Goal: Task Accomplishment & Management: Complete application form

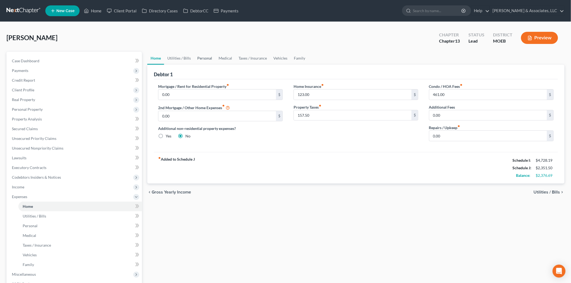
click at [212, 58] on link "Personal" at bounding box center [204, 58] width 21 height 13
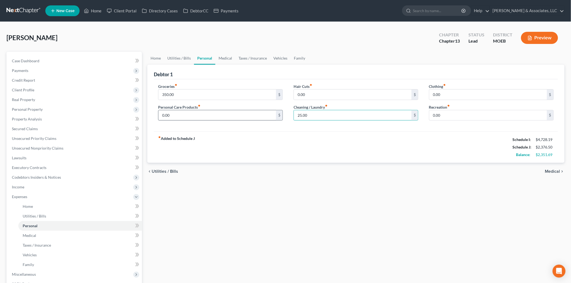
type input "25.00"
click at [177, 111] on input "0.00" at bounding box center [217, 115] width 118 height 10
type input "75.00"
click at [154, 54] on link "Home" at bounding box center [155, 58] width 17 height 13
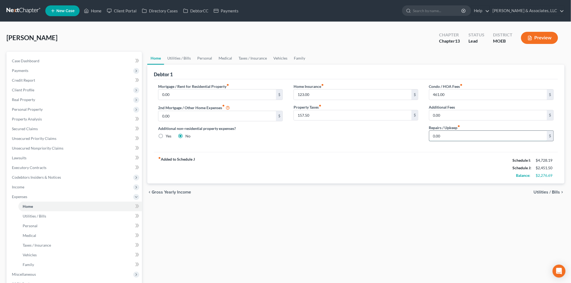
click at [455, 138] on input "0.00" at bounding box center [488, 136] width 118 height 10
type input "25.00"
click at [177, 58] on link "Utilities / Bills" at bounding box center [179, 58] width 30 height 13
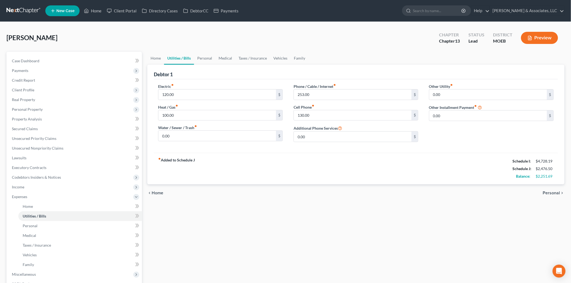
click at [177, 58] on link "Utilities / Bills" at bounding box center [179, 58] width 30 height 13
click at [206, 59] on link "Personal" at bounding box center [204, 58] width 21 height 13
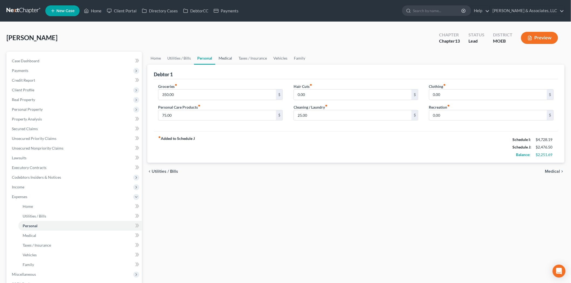
click at [231, 58] on link "Medical" at bounding box center [225, 58] width 20 height 13
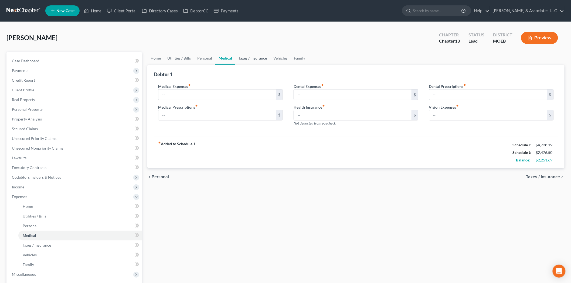
click at [250, 57] on link "Taxes / Insurance" at bounding box center [252, 58] width 35 height 13
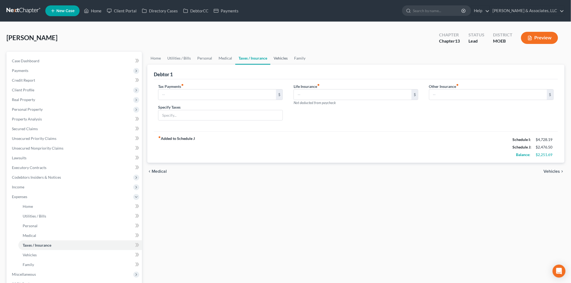
click at [279, 59] on link "Vehicles" at bounding box center [280, 58] width 20 height 13
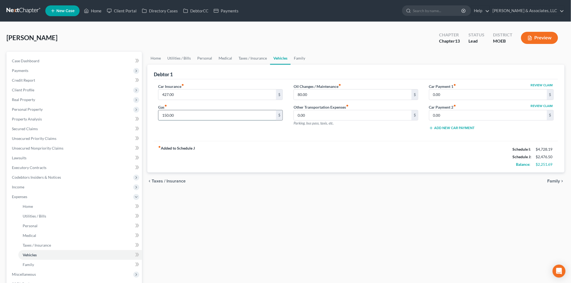
click at [191, 112] on input "150.00" at bounding box center [217, 115] width 118 height 10
type input "200.00"
click at [220, 55] on link "Medical" at bounding box center [225, 58] width 20 height 13
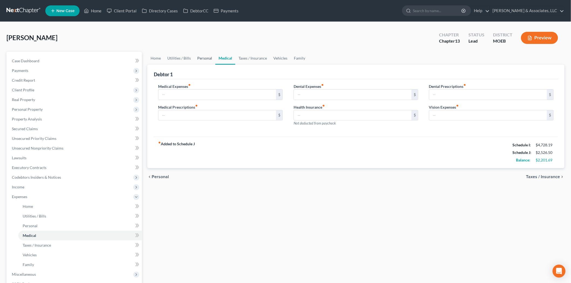
click at [203, 57] on link "Personal" at bounding box center [204, 58] width 21 height 13
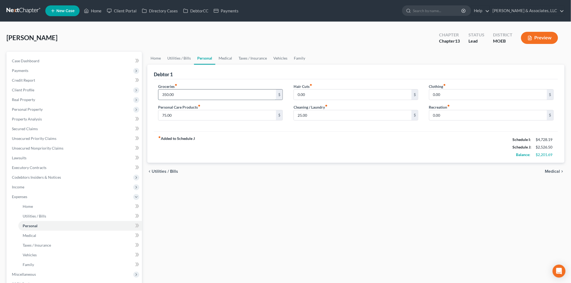
click at [193, 98] on input "350.00" at bounding box center [217, 95] width 118 height 10
type input "400.00"
click at [182, 58] on link "Utilities / Bills" at bounding box center [179, 58] width 30 height 13
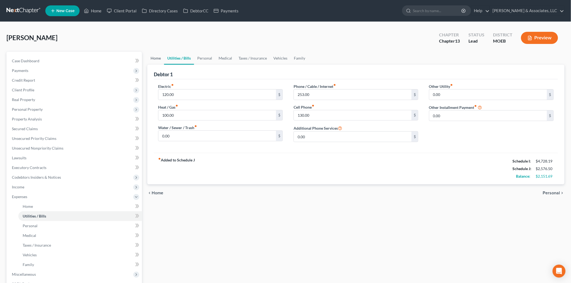
click at [159, 58] on link "Home" at bounding box center [155, 58] width 17 height 13
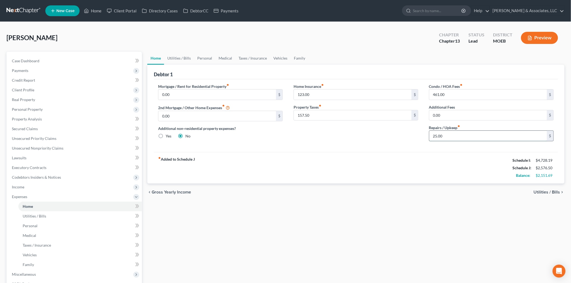
click at [449, 139] on input "25.00" at bounding box center [488, 136] width 118 height 10
click at [195, 59] on link "Personal" at bounding box center [204, 58] width 21 height 13
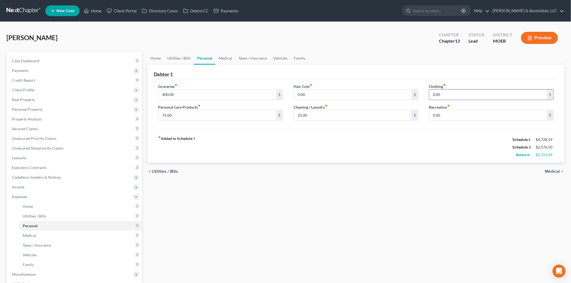
drag, startPoint x: 432, startPoint y: 93, endPoint x: 451, endPoint y: 93, distance: 19.1
click at [432, 93] on div "0.00 $" at bounding box center [491, 94] width 125 height 11
click at [451, 93] on input "0.00" at bounding box center [488, 95] width 118 height 10
type input "25.00"
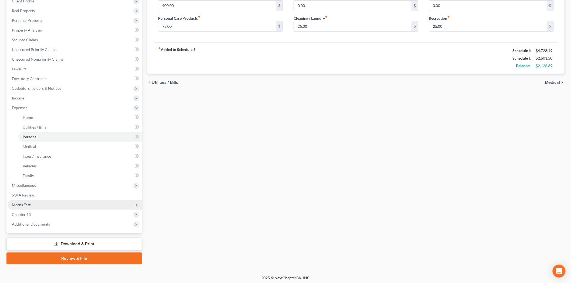
scroll to position [90, 0]
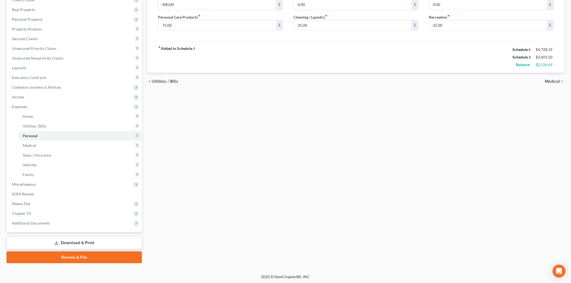
click at [70, 244] on link "Download & Print" at bounding box center [73, 243] width 135 height 13
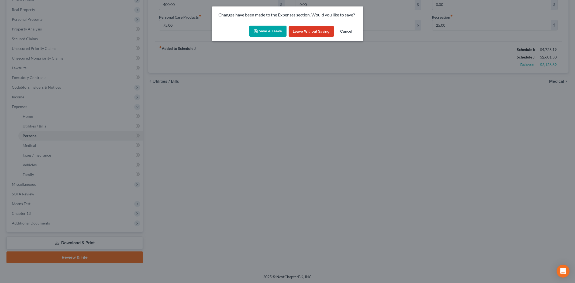
click at [264, 33] on button "Save & Leave" at bounding box center [267, 31] width 37 height 11
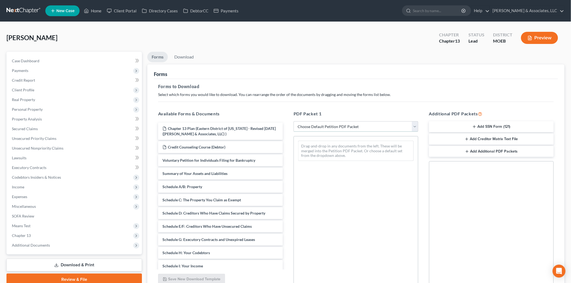
click at [304, 124] on select "Choose Default Petition PDF Packet Complete Bankruptcy Petition (all forms and …" at bounding box center [355, 126] width 125 height 11
select select "0"
click at [293, 121] on select "Choose Default Petition PDF Packet Complete Bankruptcy Petition (all forms and …" at bounding box center [355, 126] width 125 height 11
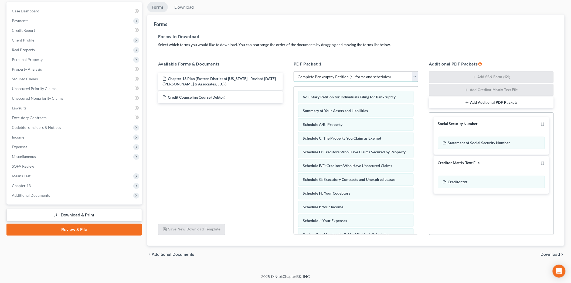
scroll to position [50, 0]
click at [463, 99] on button "Add Additional PDF Packets" at bounding box center [491, 102] width 125 height 11
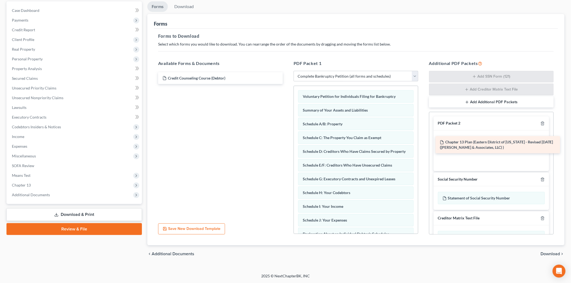
drag, startPoint x: 202, startPoint y: 76, endPoint x: 479, endPoint y: 141, distance: 284.7
click at [287, 84] on div "Chapter 13 Plan (Eastern District of [US_STATE] - Revised [DATE] ([PERSON_NAME]…" at bounding box center [220, 78] width 133 height 12
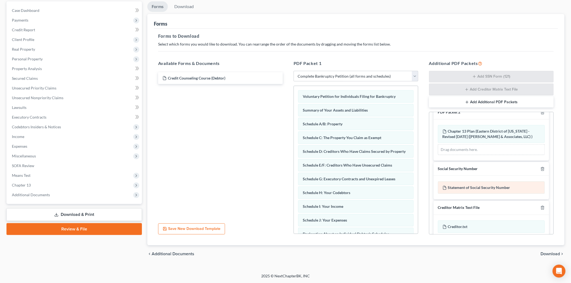
scroll to position [20, 0]
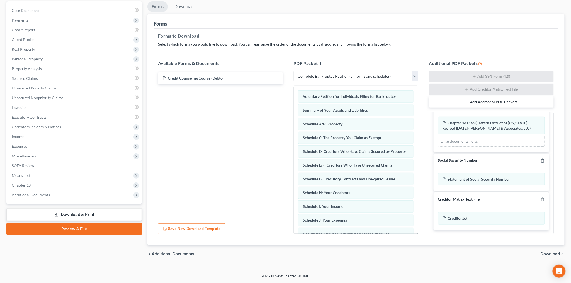
click at [547, 253] on span "Download" at bounding box center [550, 254] width 19 height 4
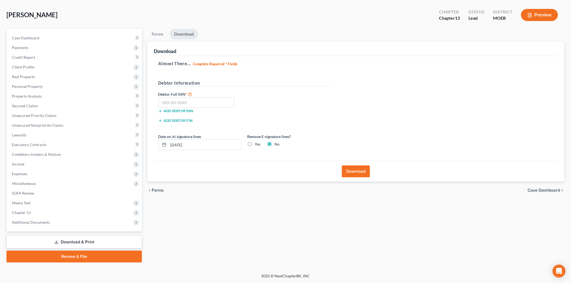
scroll to position [22, 0]
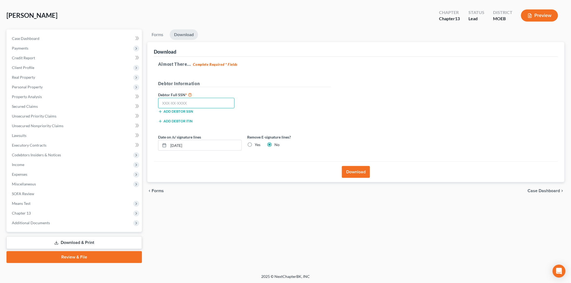
click at [174, 103] on input "text" at bounding box center [196, 103] width 76 height 11
click at [171, 101] on input "text" at bounding box center [196, 103] width 76 height 11
type input "500-84-6300"
click at [351, 172] on button "Download" at bounding box center [356, 172] width 28 height 12
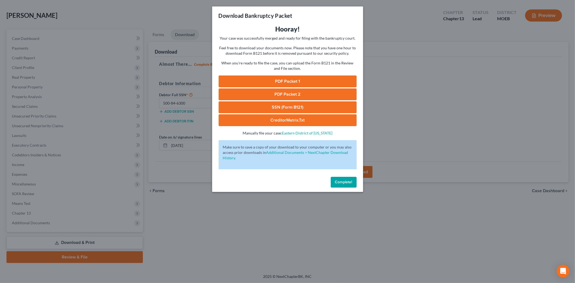
click at [288, 80] on link "PDF Packet 1" at bounding box center [288, 82] width 138 height 12
drag, startPoint x: 287, startPoint y: 96, endPoint x: 433, endPoint y: 52, distance: 151.8
click at [287, 96] on link "PDF Packet 2" at bounding box center [288, 94] width 138 height 12
click at [257, 107] on link "SSN (Form B121)" at bounding box center [288, 107] width 138 height 12
click at [340, 185] on button "Complete!" at bounding box center [344, 182] width 26 height 11
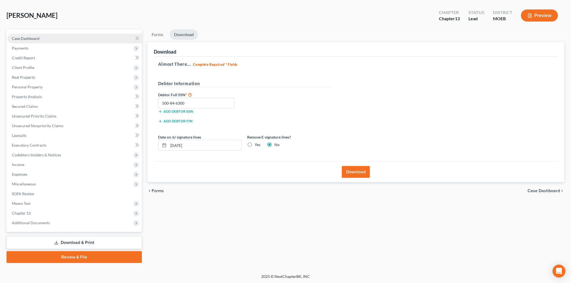
click at [12, 35] on link "Case Dashboard" at bounding box center [75, 39] width 134 height 10
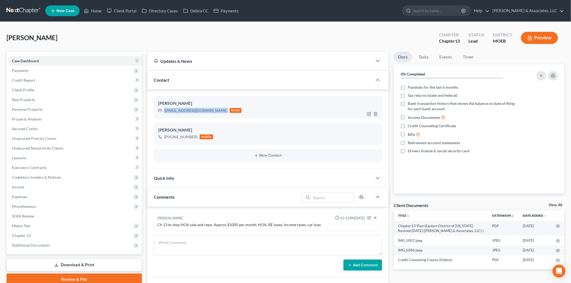
drag, startPoint x: 216, startPoint y: 110, endPoint x: 165, endPoint y: 112, distance: 51.0
click at [165, 112] on div "[EMAIL_ADDRESS][DOMAIN_NAME]" at bounding box center [195, 110] width 63 height 5
copy div "[EMAIL_ADDRESS][DOMAIN_NAME]"
drag, startPoint x: 33, startPoint y: 91, endPoint x: 136, endPoint y: 1, distance: 137.2
click at [33, 91] on span "Client Profile" at bounding box center [23, 90] width 22 height 5
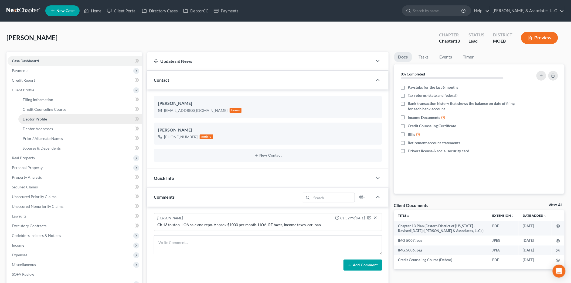
click at [44, 117] on span "Debtor Profile" at bounding box center [35, 119] width 24 height 5
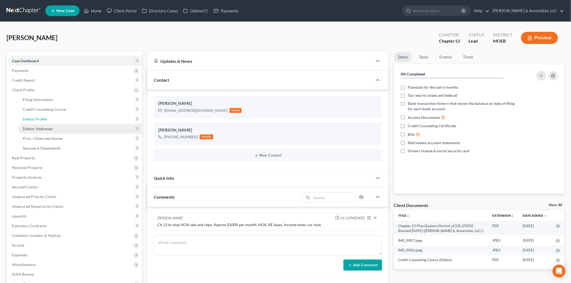
select select "0"
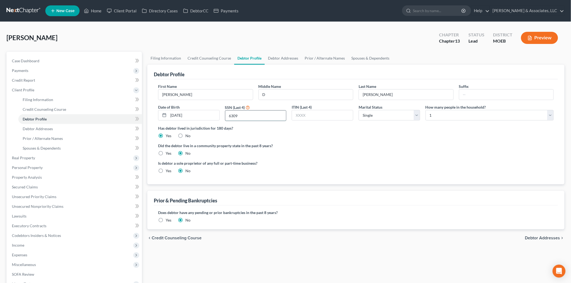
click at [256, 119] on input "6309" at bounding box center [255, 116] width 61 height 10
type input "6300"
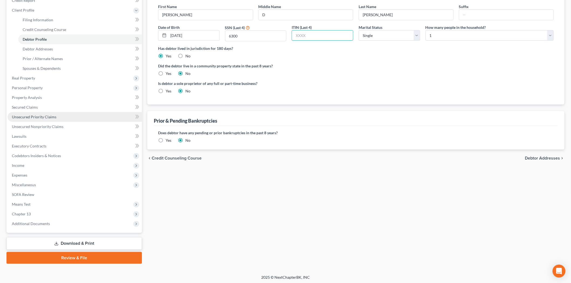
scroll to position [80, 0]
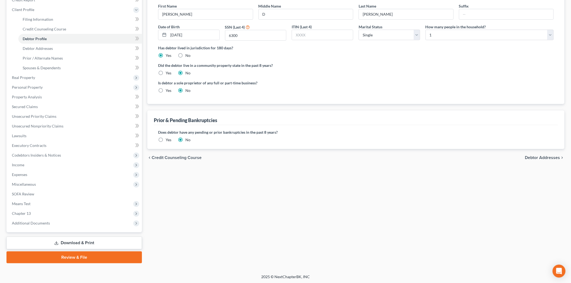
click at [104, 255] on link "Review & File" at bounding box center [73, 258] width 135 height 12
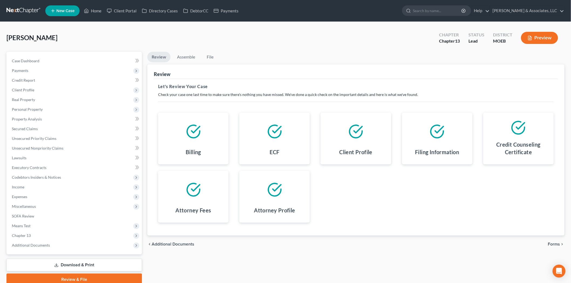
click at [555, 243] on span "Forms" at bounding box center [554, 244] width 12 height 4
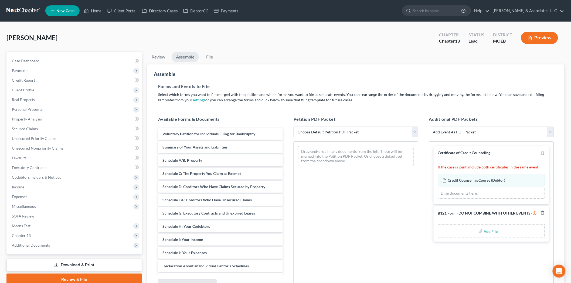
drag, startPoint x: 311, startPoint y: 129, endPoint x: 316, endPoint y: 137, distance: 8.8
click at [311, 129] on select "Choose Default Petition PDF Packet Complete Bankruptcy Petition (all forms and …" at bounding box center [355, 132] width 125 height 11
select select "0"
click at [293, 127] on select "Choose Default Petition PDF Packet Complete Bankruptcy Petition (all forms and …" at bounding box center [355, 132] width 125 height 11
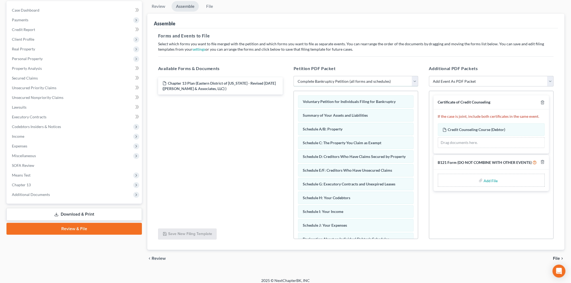
scroll to position [55, 0]
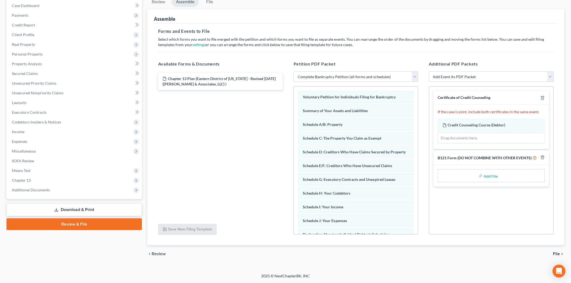
click at [484, 176] on label "Add File" at bounding box center [491, 177] width 15 height 10
click at [495, 176] on input "file" at bounding box center [490, 176] width 13 height 10
type input "C:\fakepath\SSN form.pdf"
click at [452, 80] on select "Add Event As PDF Packet Amended List of Creditors and Verification of Matrix Am…" at bounding box center [491, 76] width 125 height 11
select select "9"
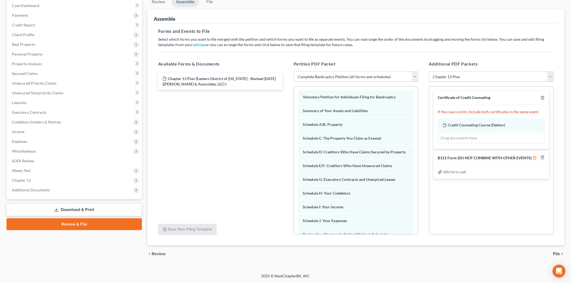
click at [429, 71] on select "Add Event As PDF Packet Amended List of Creditors and Verification of Matrix Am…" at bounding box center [491, 76] width 125 height 11
select select
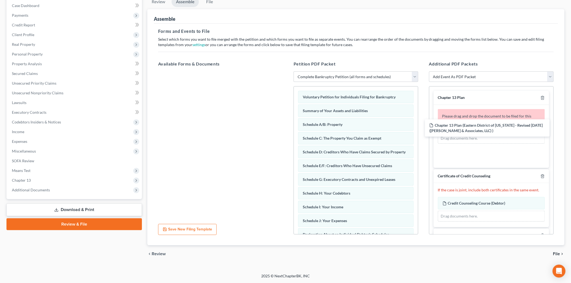
drag, startPoint x: 222, startPoint y: 81, endPoint x: 536, endPoint y: 165, distance: 324.7
click at [287, 71] on div "Chapter 13 Plan (Eastern District of [US_STATE] - Revised [DATE] ([PERSON_NAME]…" at bounding box center [220, 71] width 133 height 0
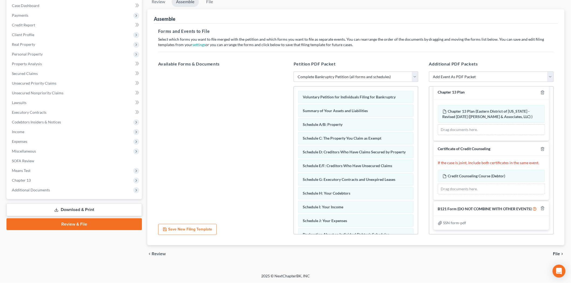
scroll to position [11, 0]
click at [556, 252] on span "File" at bounding box center [556, 254] width 7 height 4
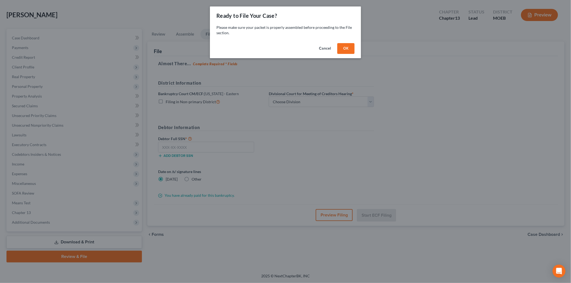
scroll to position [22, 0]
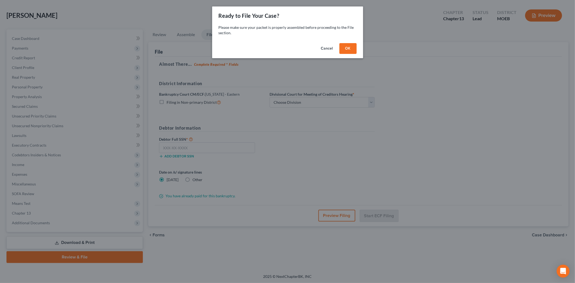
click at [348, 49] on button "OK" at bounding box center [348, 48] width 17 height 11
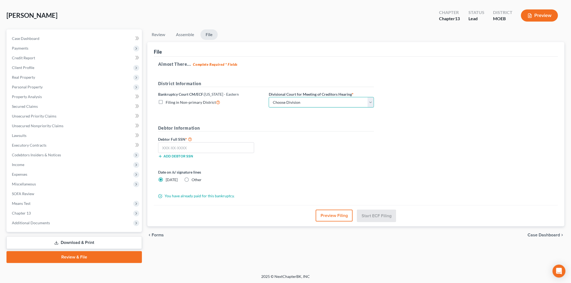
click at [292, 106] on select "Choose Division Cape Girardeau Hannibal [GEOGRAPHIC_DATA][PERSON_NAME]" at bounding box center [321, 102] width 105 height 11
select select "2"
click at [269, 97] on select "Choose Division Cape Girardeau Hannibal [GEOGRAPHIC_DATA][PERSON_NAME]" at bounding box center [321, 102] width 105 height 11
click at [224, 147] on input "text" at bounding box center [206, 147] width 96 height 11
type input "500-84-6300"
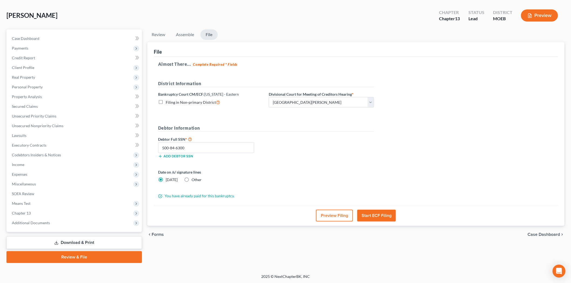
click at [371, 214] on button "Start ECF Filing" at bounding box center [376, 216] width 39 height 12
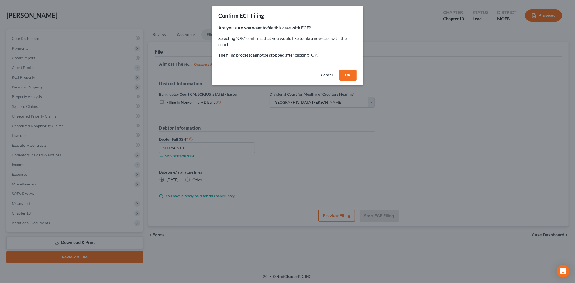
click at [347, 74] on button "OK" at bounding box center [348, 75] width 17 height 11
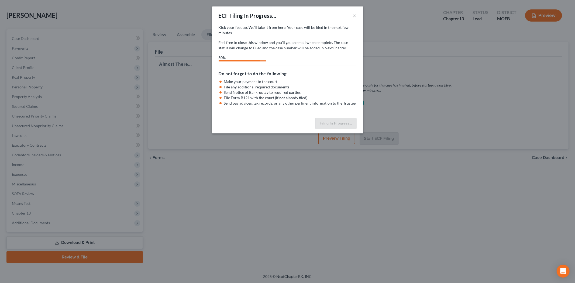
select select "2"
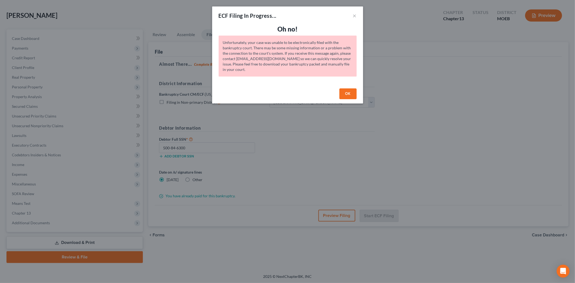
click at [343, 95] on button "OK" at bounding box center [348, 93] width 17 height 11
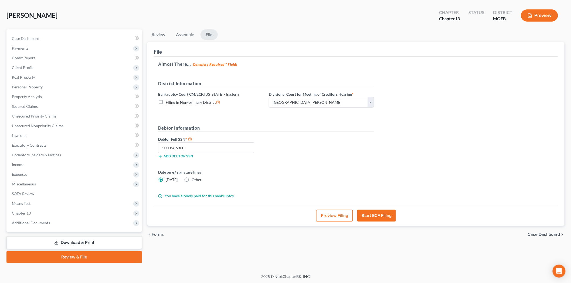
click at [380, 216] on button "Start ECF Filing" at bounding box center [376, 216] width 39 height 12
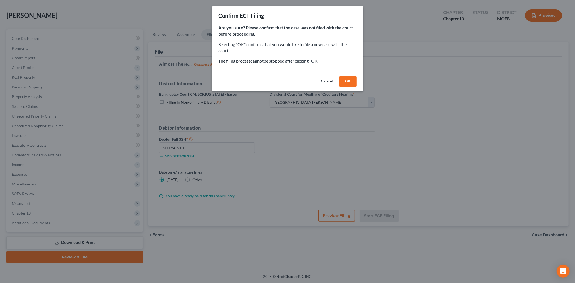
click at [345, 79] on button "OK" at bounding box center [348, 81] width 17 height 11
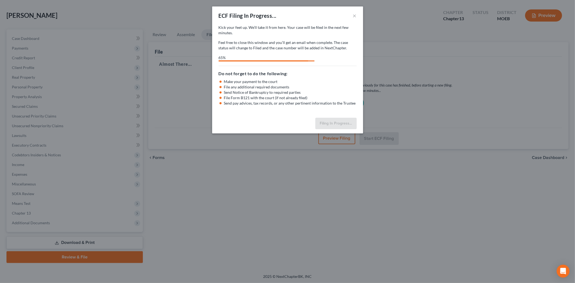
select select "2"
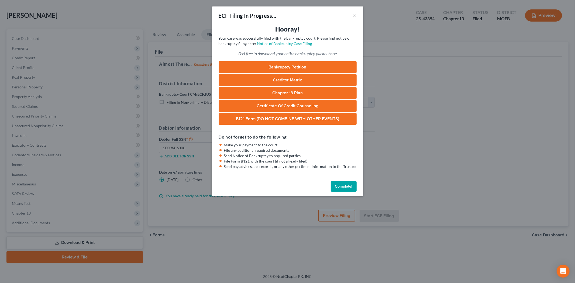
click at [346, 189] on button "Complete!" at bounding box center [344, 186] width 26 height 11
